Goal: Task Accomplishment & Management: Use online tool/utility

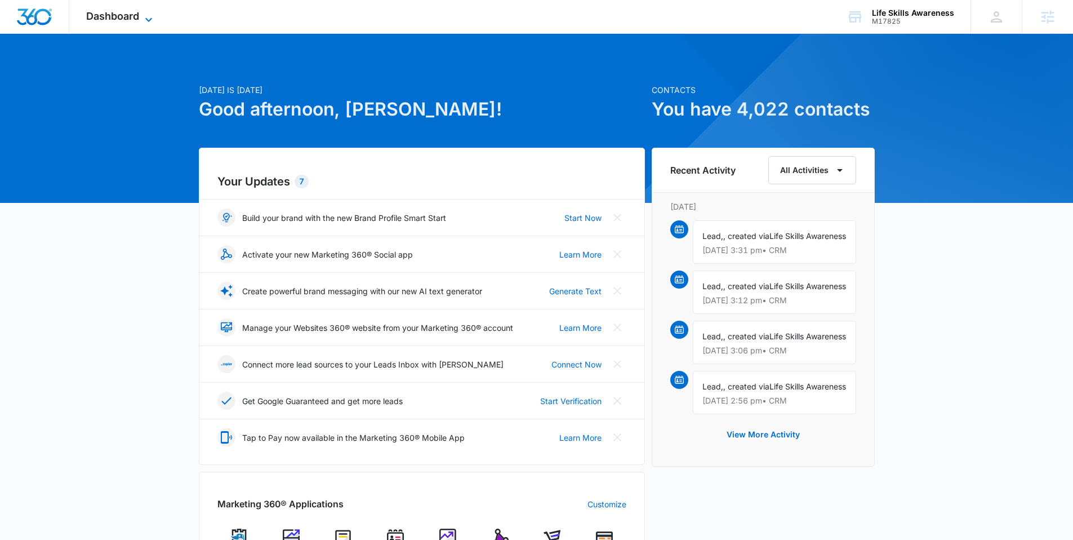
click at [142, 17] on icon at bounding box center [149, 20] width 14 height 14
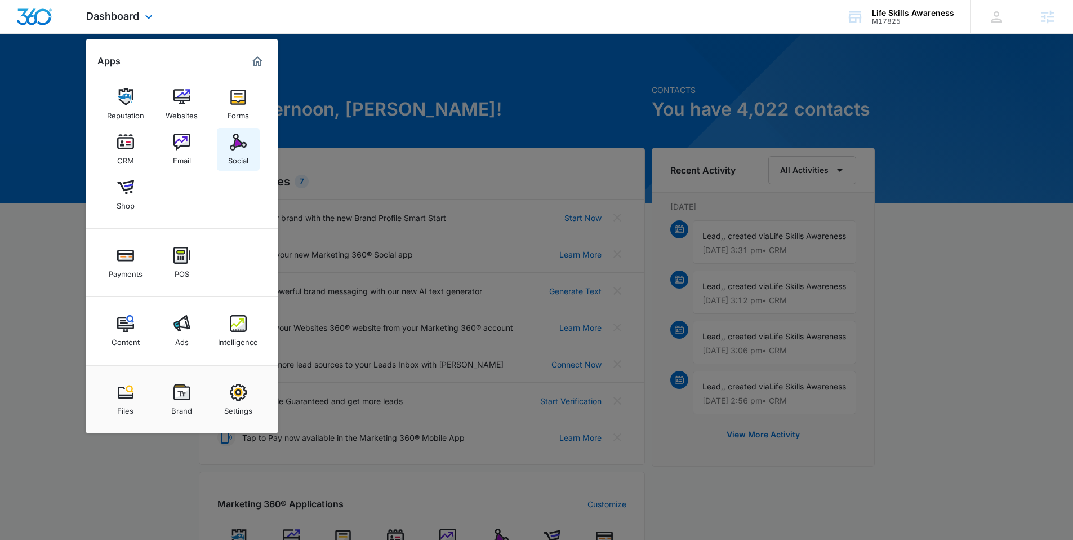
click at [232, 149] on img at bounding box center [238, 141] width 17 height 17
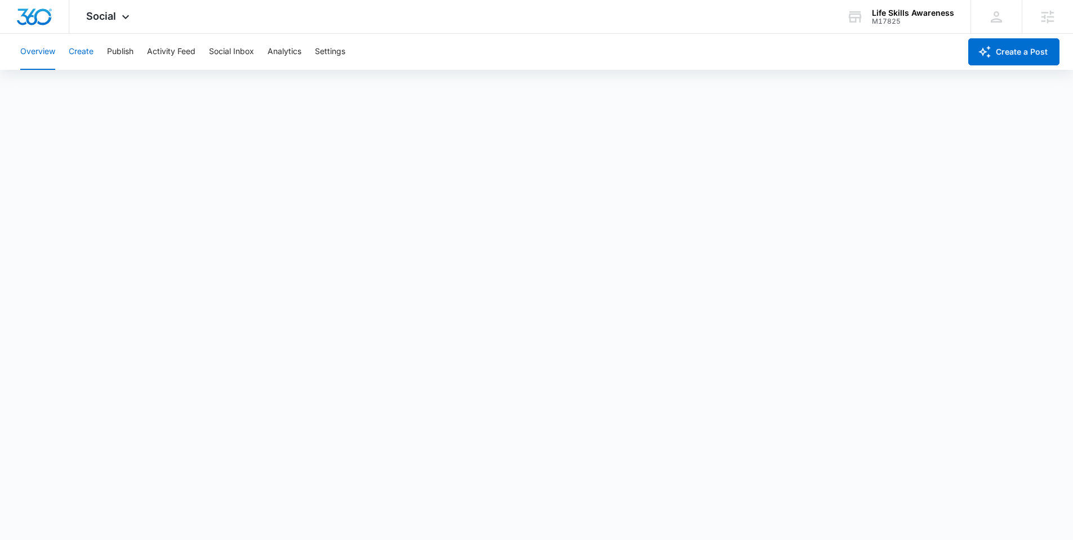
click at [85, 54] on button "Create" at bounding box center [81, 52] width 25 height 36
click at [103, 88] on button "Approvals" at bounding box center [110, 86] width 38 height 32
